Goal: Task Accomplishment & Management: Use online tool/utility

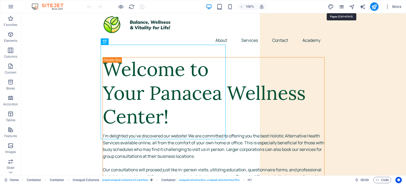
click at [342, 7] on icon "pages" at bounding box center [341, 7] width 6 height 6
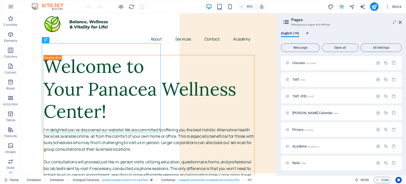
scroll to position [201, 0]
click at [299, 112] on span "[PERSON_NAME] /aw" at bounding box center [307, 112] width 31 height 4
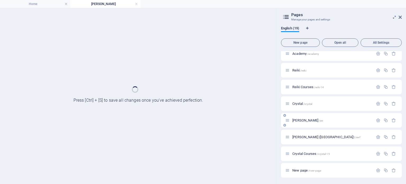
scroll to position [188, 0]
click at [299, 112] on div "Home / About /about Services /home Contact /contact Legal Notice /legal-notice …" at bounding box center [341, 20] width 121 height 314
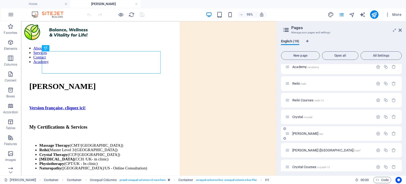
scroll to position [0, 0]
click at [401, 30] on icon at bounding box center [400, 30] width 3 height 4
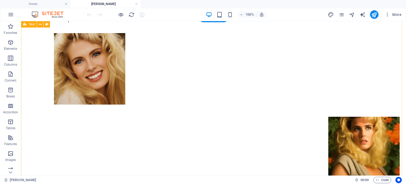
scroll to position [255, 0]
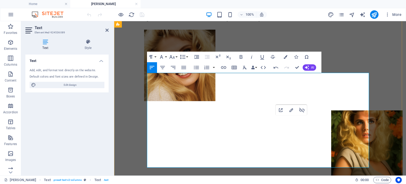
drag, startPoint x: 348, startPoint y: 104, endPoint x: 295, endPoint y: 111, distance: 54.0
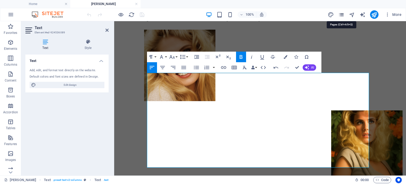
click at [342, 16] on icon "pages" at bounding box center [341, 15] width 6 height 6
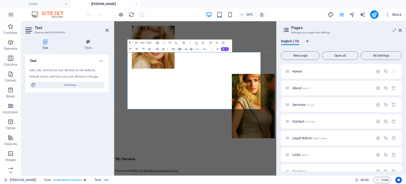
click at [402, 164] on div "Home / About /about Services /home Contact /contact Legal Notice /legal-notice …" at bounding box center [341, 117] width 121 height 107
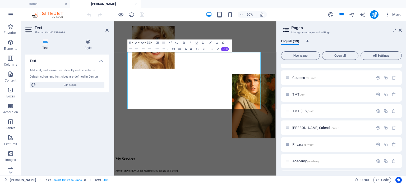
scroll to position [187, 0]
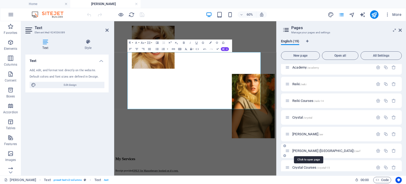
click at [306, 151] on span "[PERSON_NAME] (FR) /awf" at bounding box center [326, 151] width 68 height 4
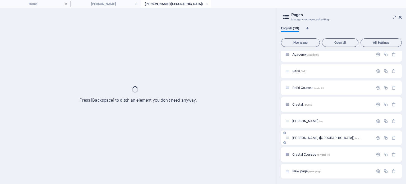
click at [306, 151] on div "Crystal Courses /crystal-15" at bounding box center [329, 154] width 88 height 6
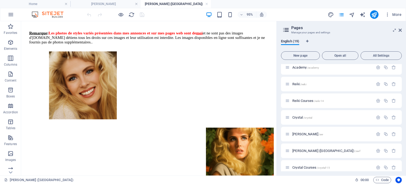
scroll to position [231, 0]
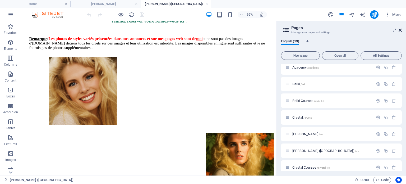
click at [399, 30] on icon at bounding box center [400, 30] width 3 height 4
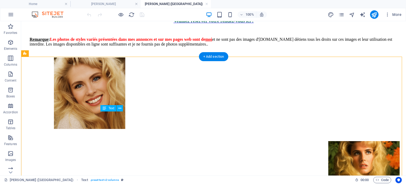
drag, startPoint x: 275, startPoint y: 148, endPoint x: 237, endPoint y: 148, distance: 37.5
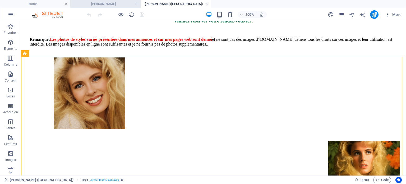
click at [101, 2] on h4 "[PERSON_NAME]" at bounding box center [105, 4] width 70 height 6
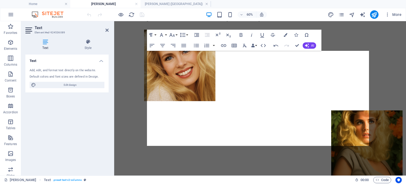
scroll to position [0, 0]
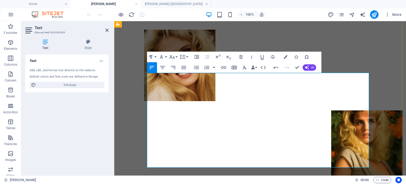
drag, startPoint x: 236, startPoint y: 120, endPoint x: 281, endPoint y: 110, distance: 45.9
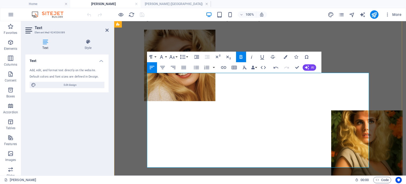
click at [375, 14] on icon "publish" at bounding box center [374, 15] width 6 height 6
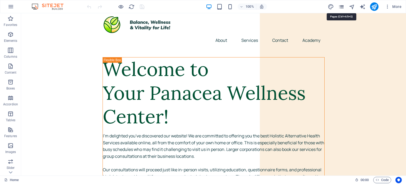
click at [342, 5] on icon "pages" at bounding box center [341, 7] width 6 height 6
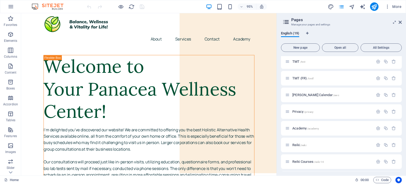
scroll to position [120, 0]
click at [316, 61] on p "TMT /tmt" at bounding box center [331, 59] width 79 height 3
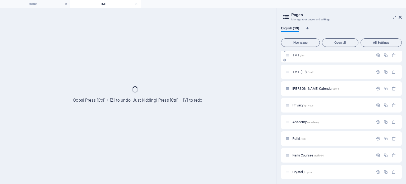
click at [316, 61] on div "TMT /tmt" at bounding box center [341, 55] width 121 height 15
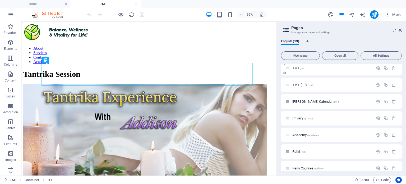
scroll to position [0, 0]
click at [400, 30] on icon at bounding box center [400, 30] width 3 height 4
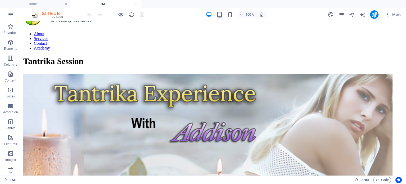
scroll to position [45, 0]
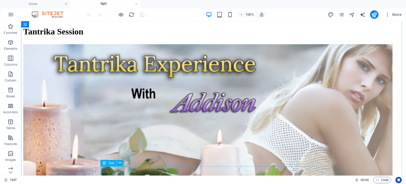
click at [342, 15] on icon "pages" at bounding box center [341, 15] width 6 height 6
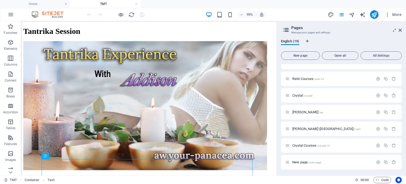
scroll to position [115, 0]
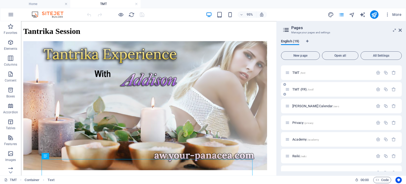
click at [296, 87] on div "TMT (FR) /tmtf" at bounding box center [329, 89] width 88 height 6
click at [301, 89] on span "TMT (FR) /tmtf" at bounding box center [302, 89] width 21 height 4
click at [301, 99] on div "Addison's Calendar /awc" at bounding box center [341, 106] width 121 height 15
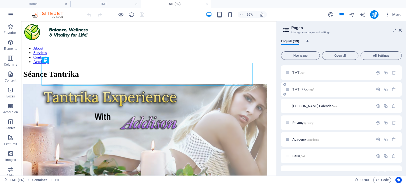
scroll to position [0, 0]
click at [400, 31] on icon at bounding box center [400, 30] width 3 height 4
